Goal: Information Seeking & Learning: Understand process/instructions

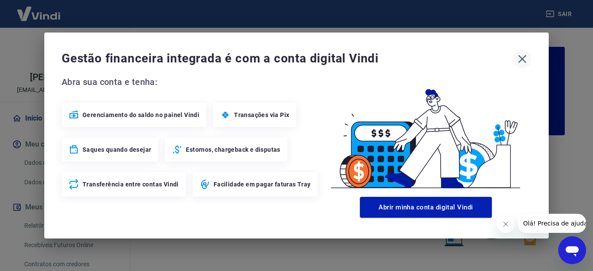
click at [521, 59] on icon "button" at bounding box center [522, 59] width 8 height 8
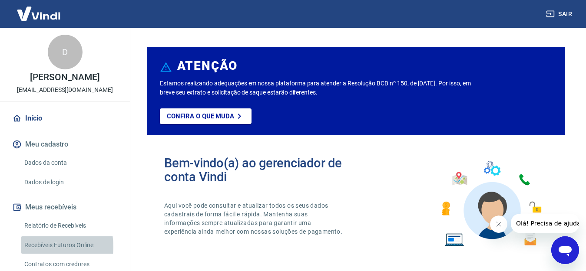
click at [41, 254] on link "Recebíveis Futuros Online" at bounding box center [70, 246] width 99 height 18
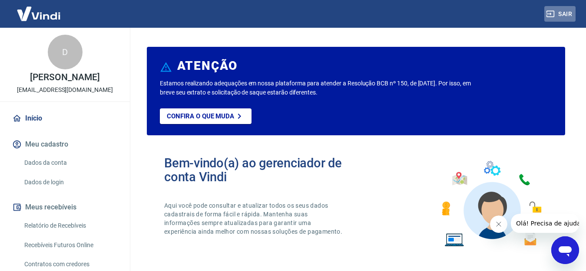
click at [565, 12] on button "Sair" at bounding box center [559, 14] width 31 height 16
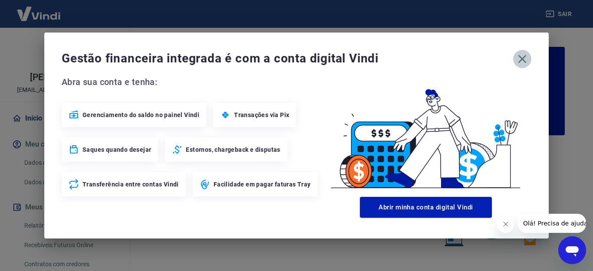
click at [523, 57] on icon "button" at bounding box center [522, 59] width 14 height 14
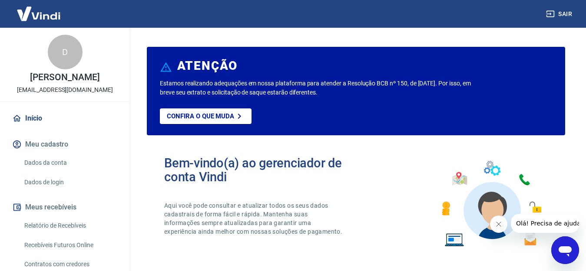
click at [47, 251] on link "Recebíveis Futuros Online" at bounding box center [70, 246] width 99 height 18
click at [48, 254] on link "Recebíveis Futuros Online" at bounding box center [70, 246] width 99 height 18
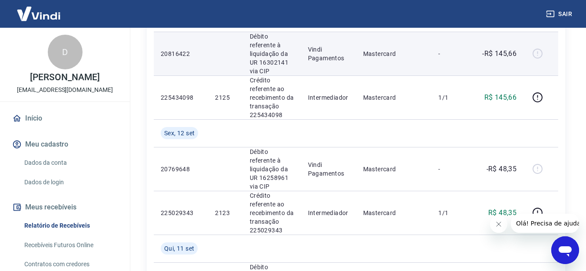
scroll to position [217, 0]
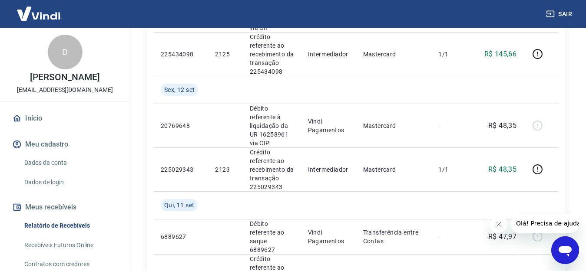
click at [500, 221] on icon "Fechar mensagem da empresa" at bounding box center [498, 224] width 7 height 7
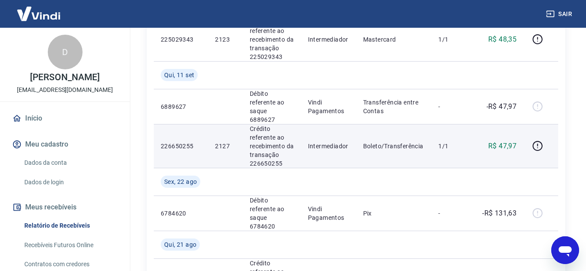
scroll to position [0, 0]
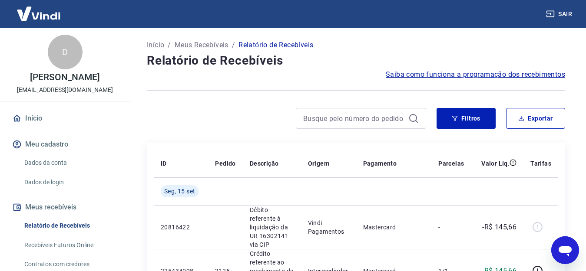
click at [485, 73] on span "Saiba como funciona a programação dos recebimentos" at bounding box center [475, 74] width 179 height 10
